Goal: Information Seeking & Learning: Learn about a topic

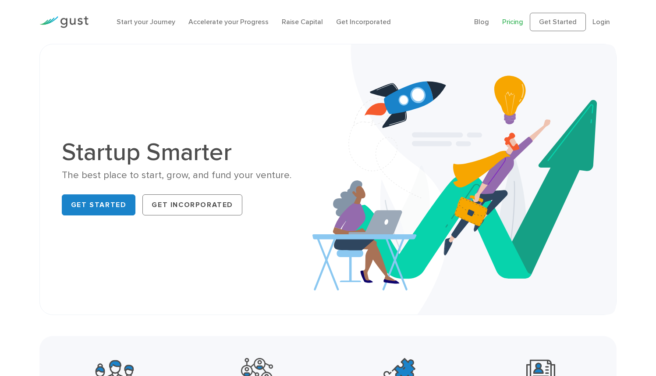
click at [490, 26] on link "Pricing" at bounding box center [513, 22] width 21 height 8
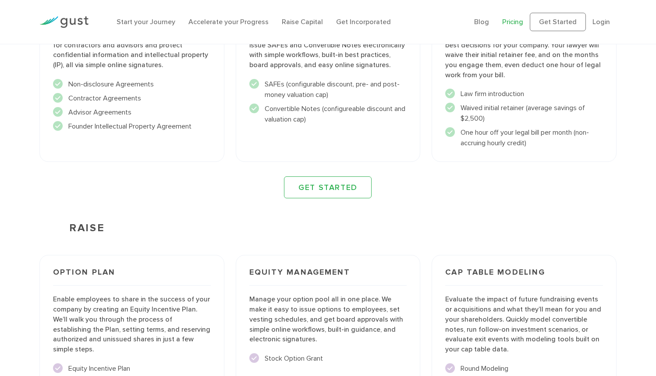
scroll to position [1016, 0]
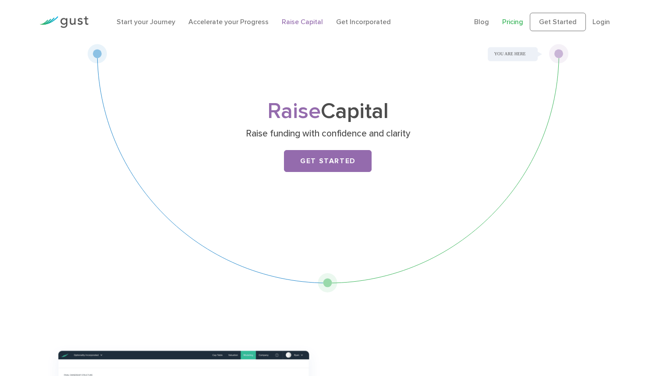
click at [503, 25] on link "Pricing" at bounding box center [513, 22] width 21 height 8
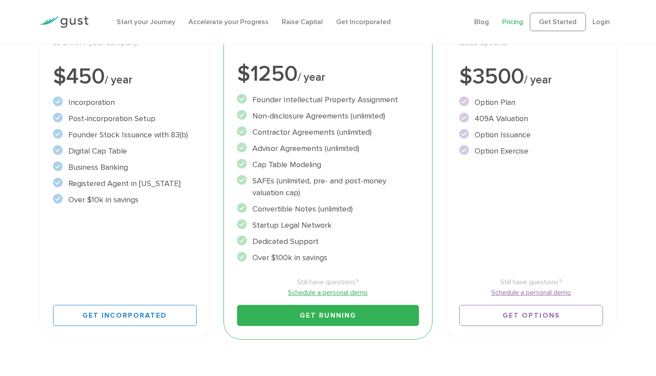
scroll to position [190, 0]
